Goal: Information Seeking & Learning: Learn about a topic

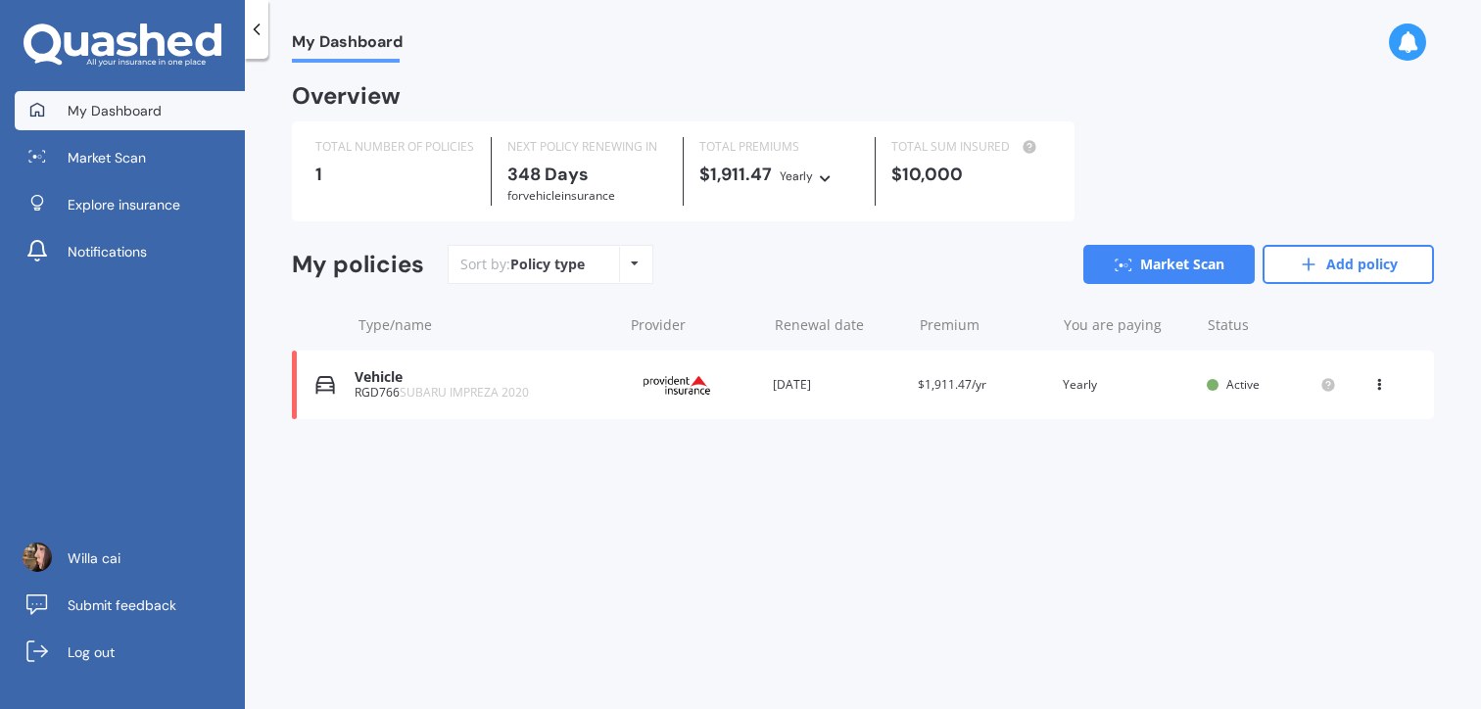
click at [1380, 384] on icon at bounding box center [1379, 381] width 14 height 12
click at [1356, 425] on div "View policy" at bounding box center [1336, 421] width 194 height 39
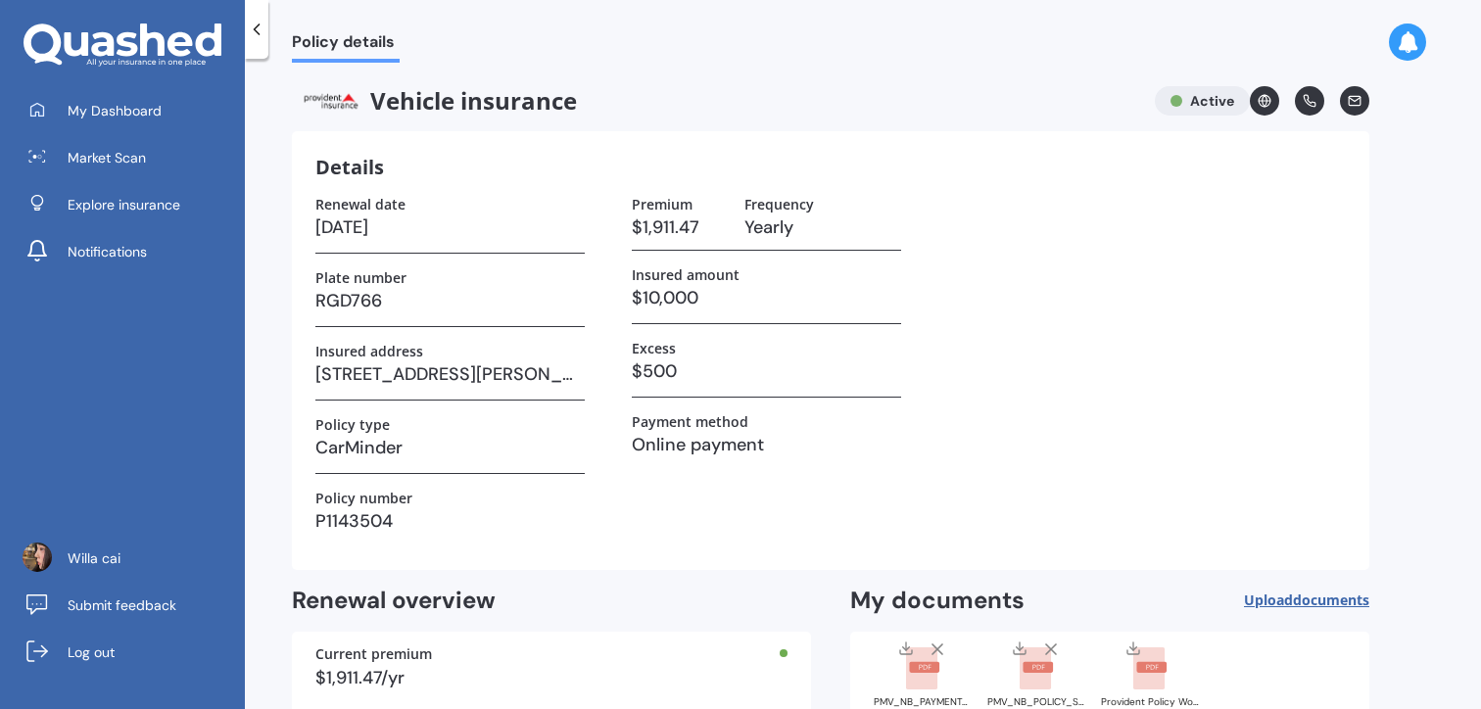
click at [1278, 99] on link at bounding box center [1264, 100] width 29 height 29
click at [742, 292] on h3 "$10,000" at bounding box center [766, 297] width 269 height 29
click at [683, 443] on h3 "Online payment" at bounding box center [766, 444] width 269 height 29
click at [368, 502] on label "Policy number" at bounding box center [363, 498] width 97 height 17
click at [295, 32] on span "Policy details" at bounding box center [346, 45] width 108 height 26
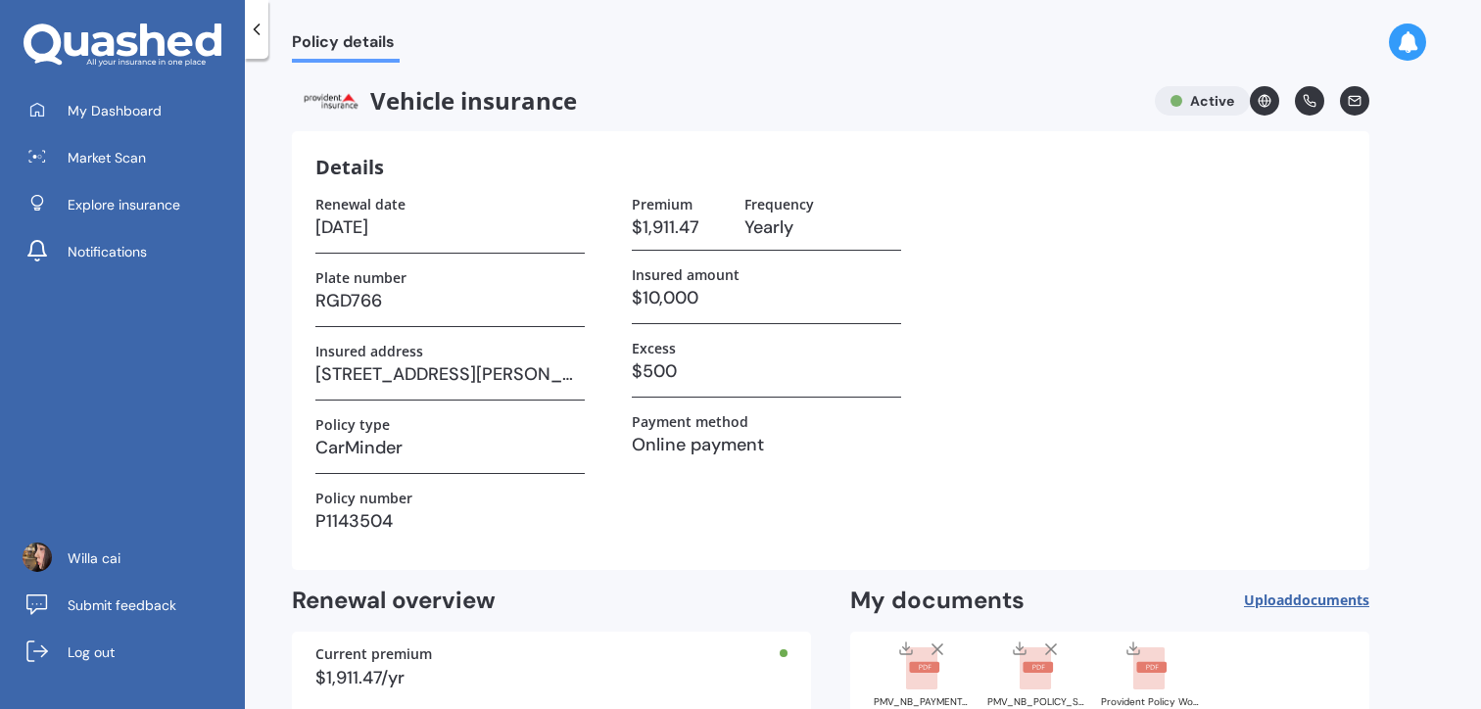
click at [252, 23] on icon at bounding box center [257, 30] width 20 height 20
